Goal: Transaction & Acquisition: Purchase product/service

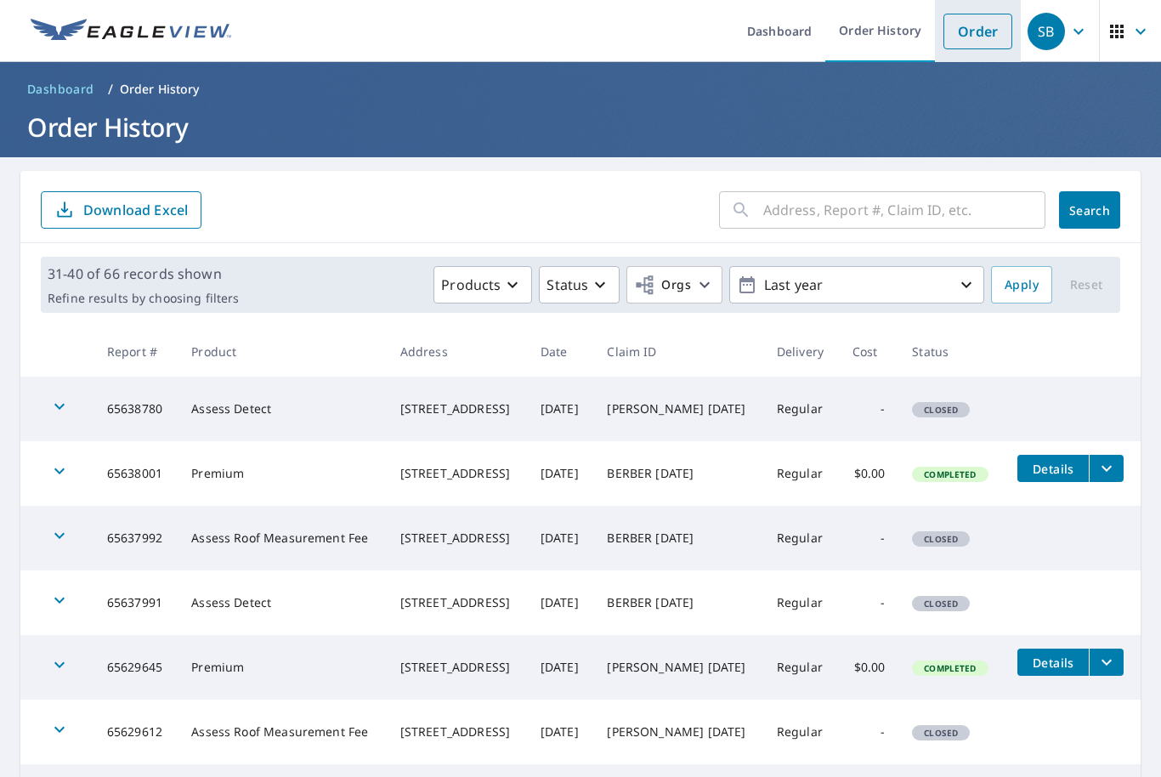
click at [975, 38] on link "Order" at bounding box center [978, 32] width 69 height 36
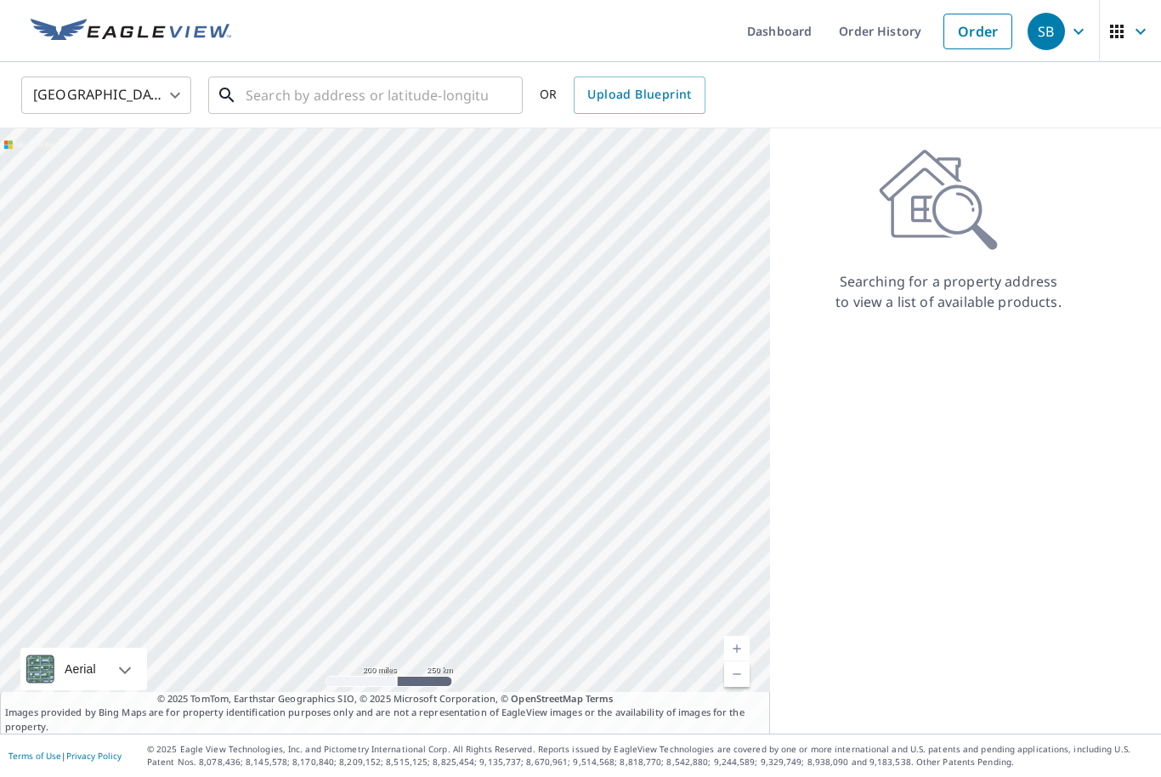
click at [281, 101] on input "text" at bounding box center [367, 95] width 242 height 48
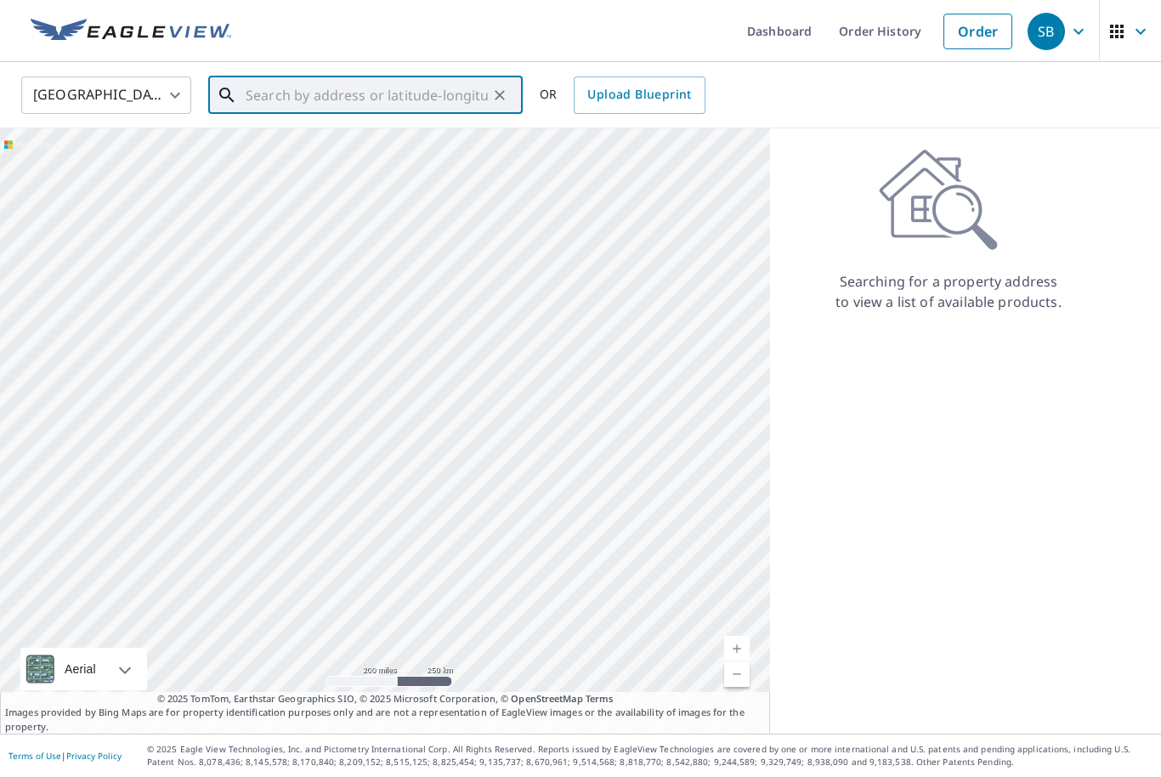
click at [275, 97] on input "text" at bounding box center [367, 95] width 242 height 48
paste input "0328seaestaPHIL!!!#!"
type input "0328seaestaPHIL!!!#!"
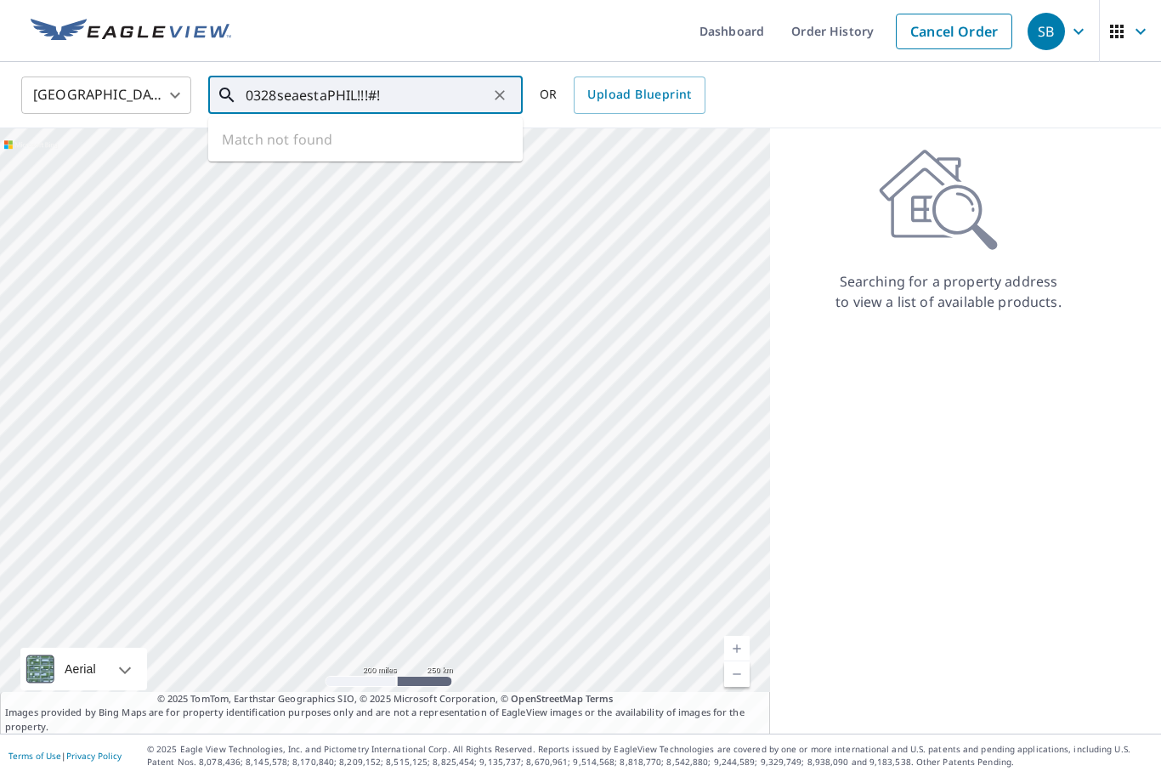
click at [510, 90] on button "Clear" at bounding box center [500, 95] width 24 height 24
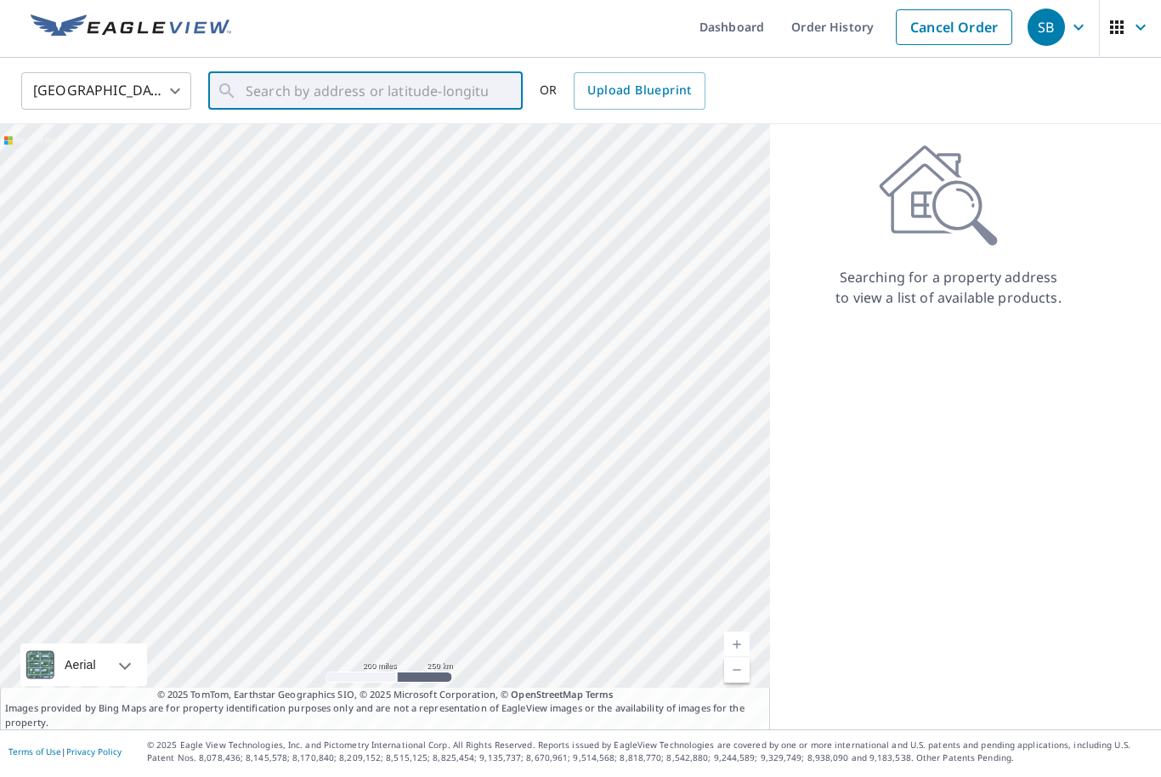
scroll to position [4, 0]
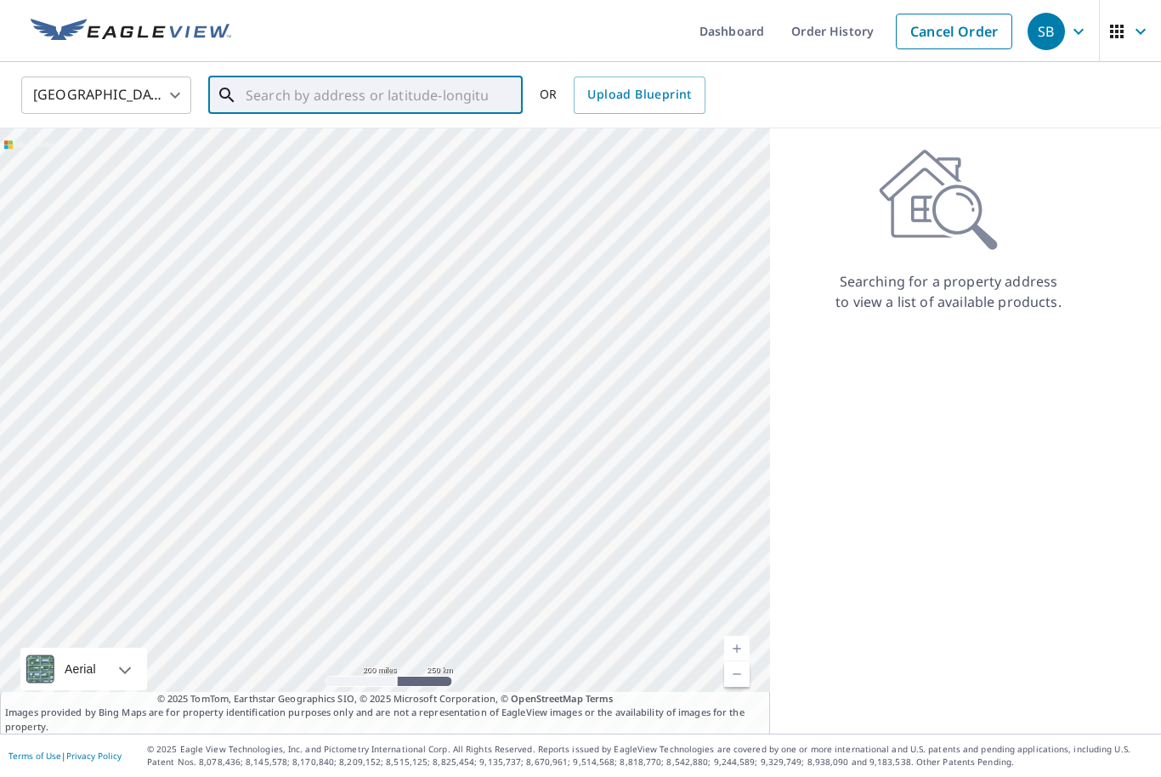
click at [269, 91] on input "text" at bounding box center [367, 95] width 242 height 48
paste input "[STREET_ADDRESS]"
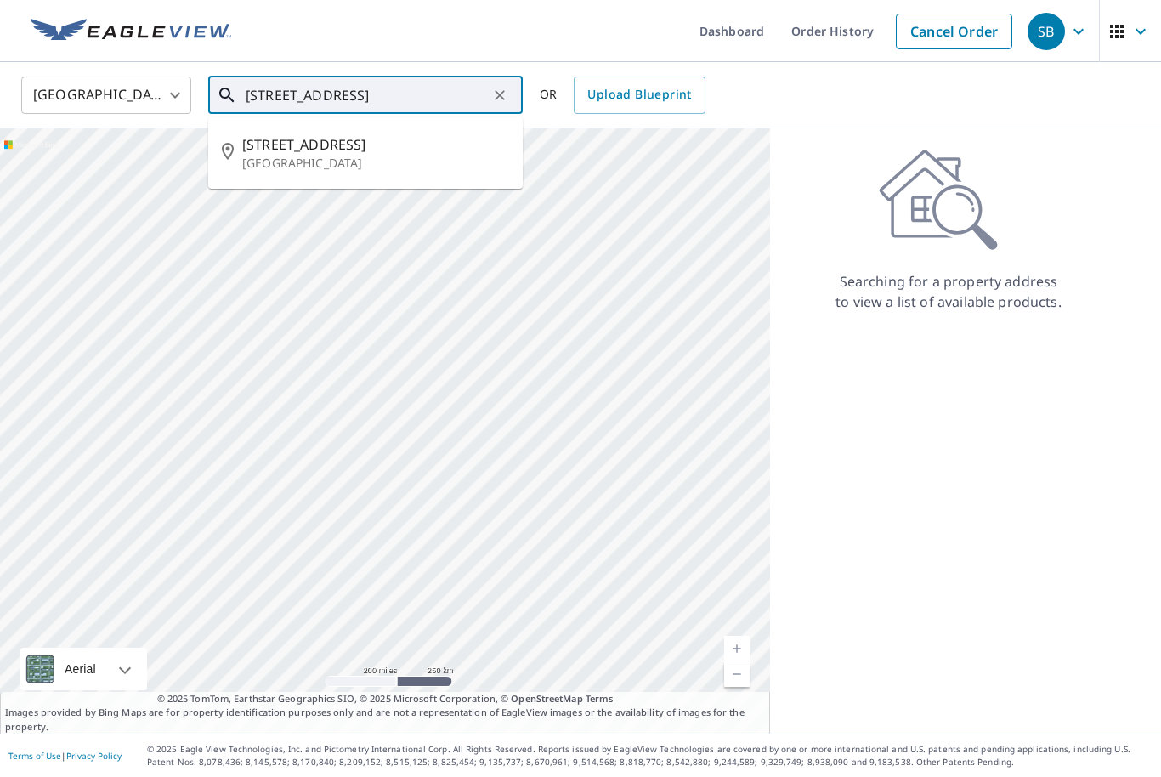
click at [375, 155] on p "[GEOGRAPHIC_DATA]" at bounding box center [375, 163] width 267 height 17
type input "[STREET_ADDRESS]"
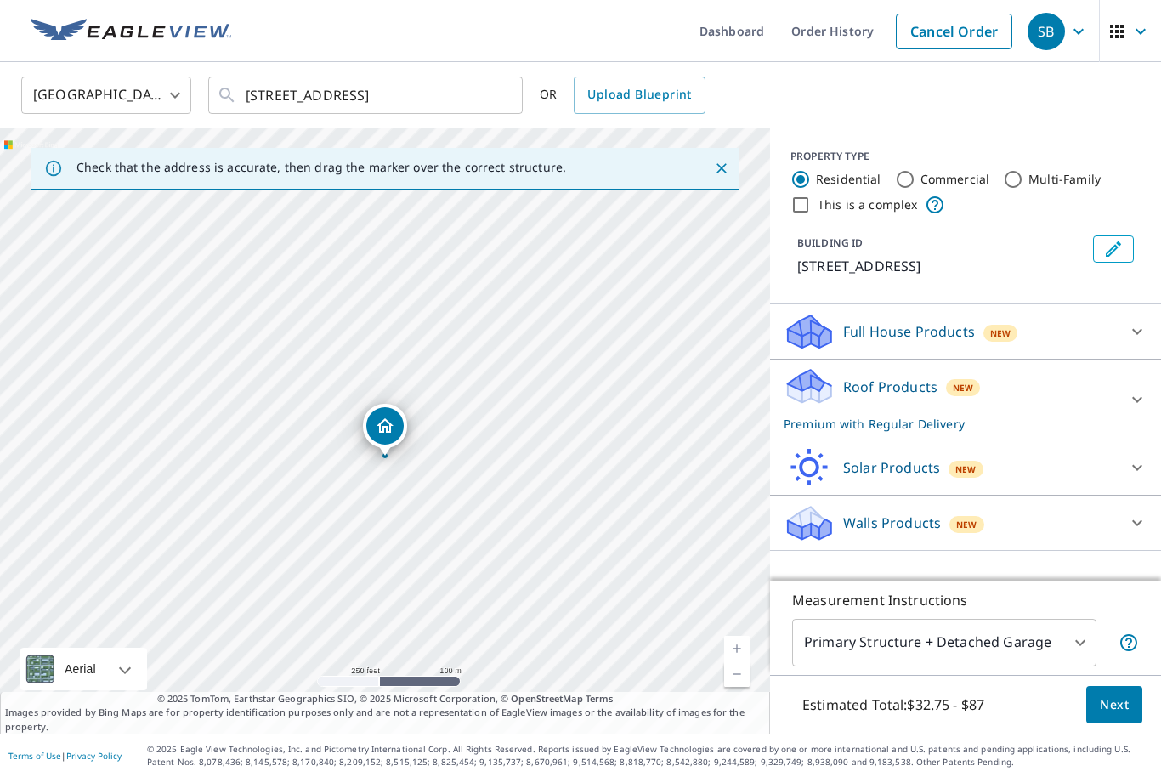
click at [1125, 463] on div at bounding box center [1137, 467] width 41 height 41
click at [920, 561] on p "Inform Advanced" at bounding box center [865, 558] width 113 height 20
click at [809, 561] on input "Inform Advanced $79" at bounding box center [797, 558] width 26 height 20
checkbox input "true"
checkbox input "false"
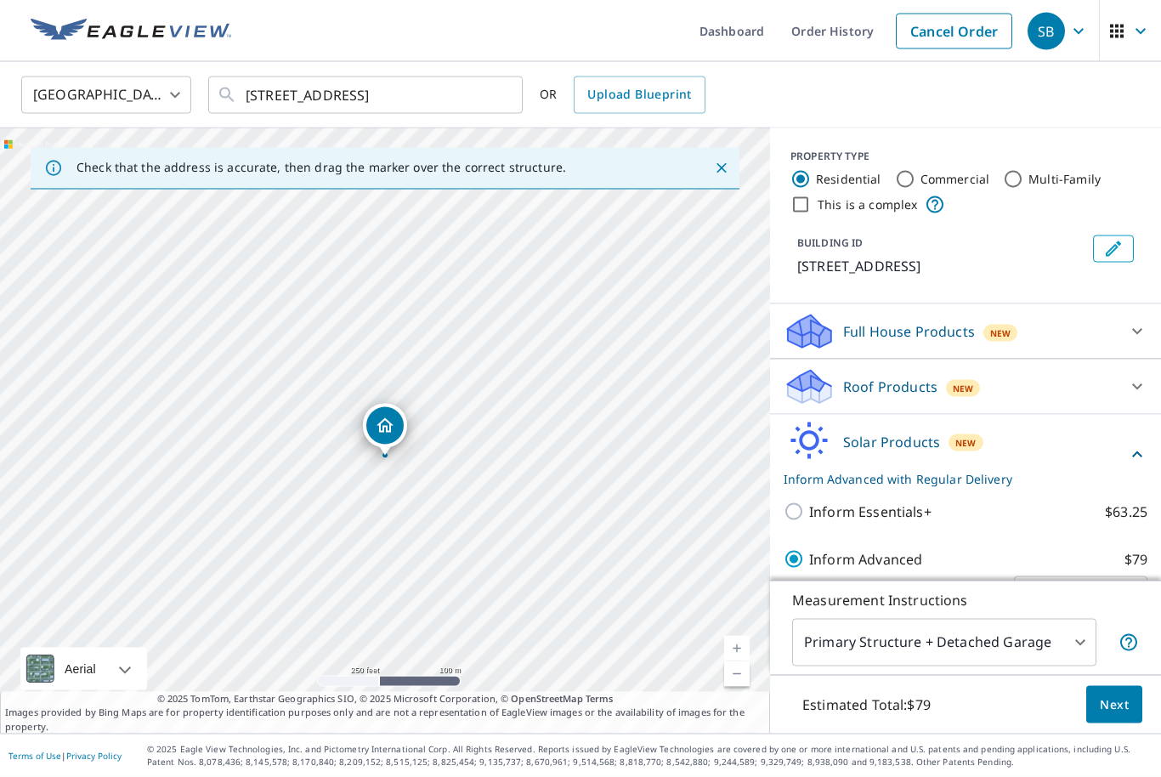
scroll to position [56, 0]
click at [1123, 699] on span "Next" at bounding box center [1114, 705] width 29 height 21
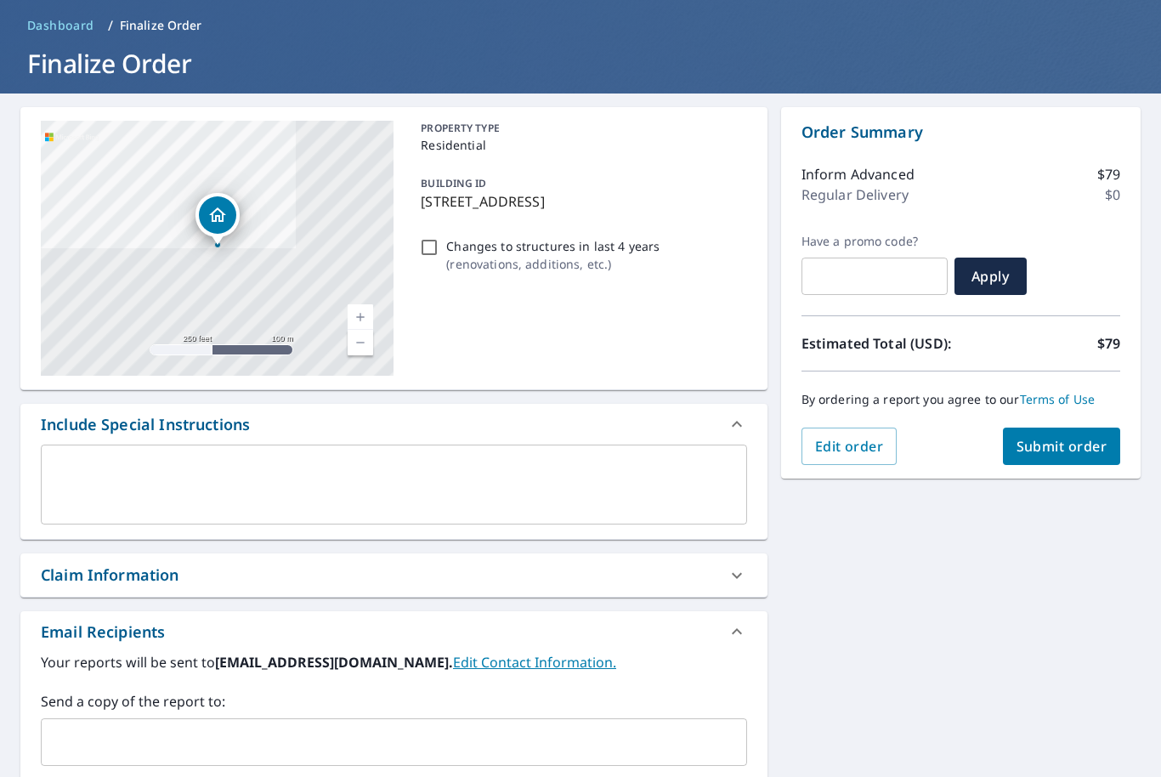
scroll to position [92, 0]
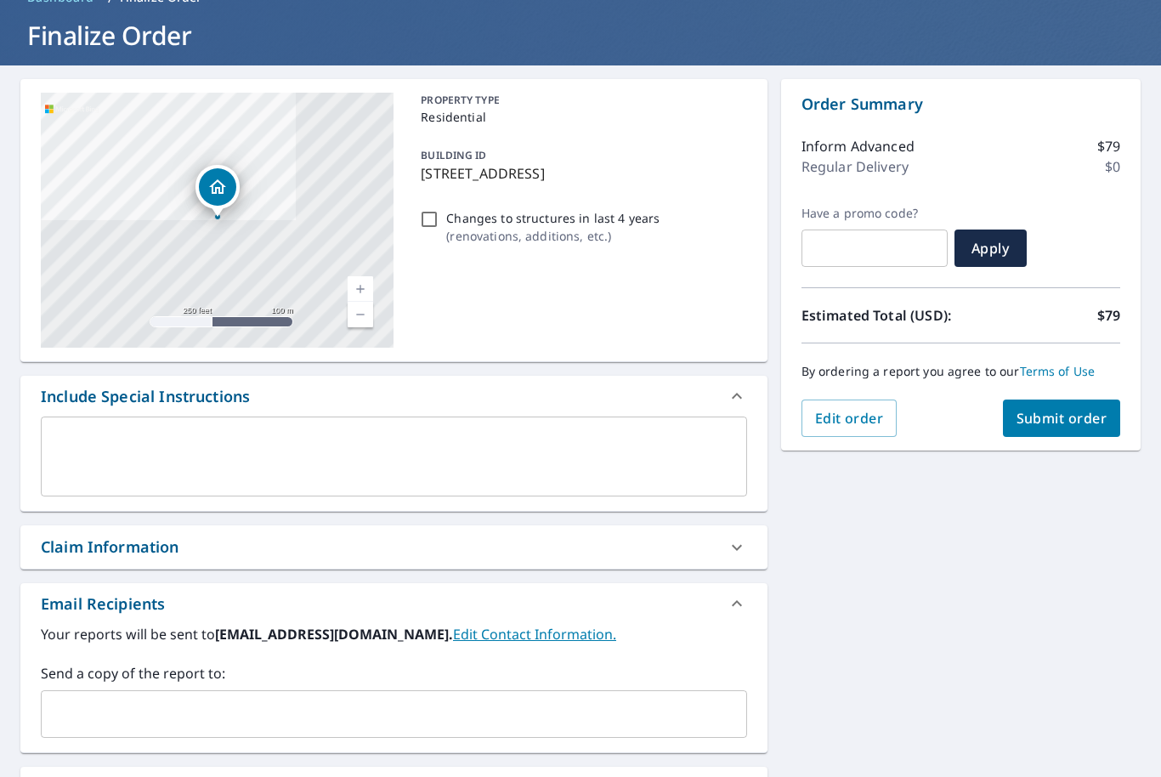
click at [1065, 409] on span "Submit order" at bounding box center [1062, 418] width 91 height 19
checkbox input "true"
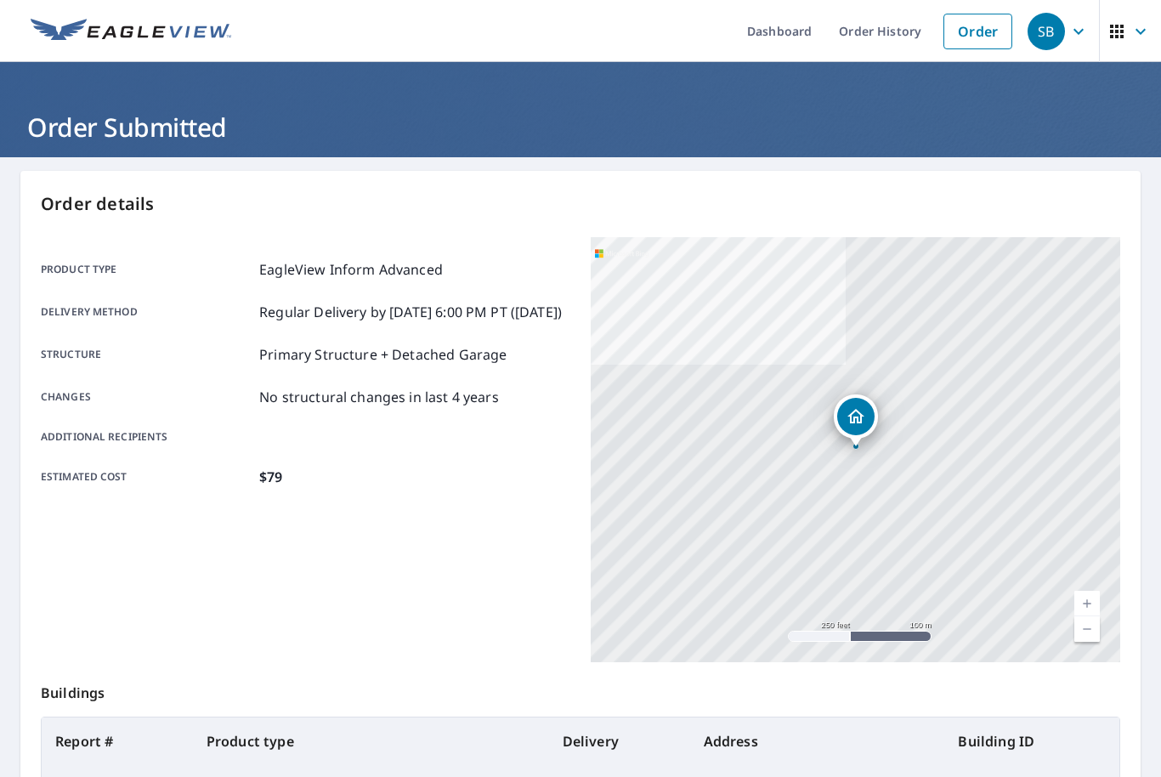
click at [458, 505] on div "Product type EagleView Inform Advanced Delivery method Regular Delivery by [DAT…" at bounding box center [306, 449] width 530 height 425
